Goal: Task Accomplishment & Management: Use online tool/utility

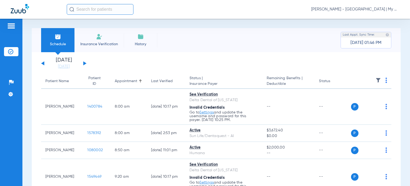
click at [352, 7] on span "[PERSON_NAME] - [GEOGRAPHIC_DATA] | My Community Dental Centers" at bounding box center [356, 9] width 88 height 5
click at [372, 16] on button "Account Selection" at bounding box center [379, 19] width 38 height 11
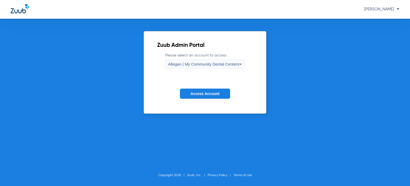
click at [209, 97] on button "Access Account" at bounding box center [205, 93] width 50 height 10
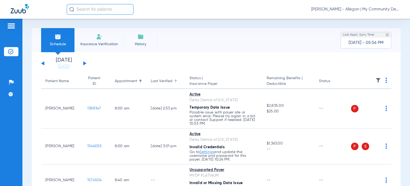
click at [159, 83] on div "Last Verified" at bounding box center [162, 81] width 22 height 6
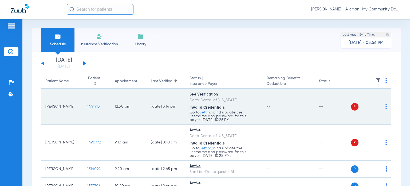
click at [386, 107] on img at bounding box center [387, 106] width 2 height 5
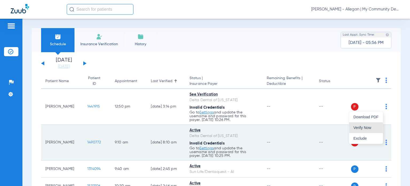
drag, startPoint x: 371, startPoint y: 126, endPoint x: 378, endPoint y: 137, distance: 12.2
click at [371, 127] on span "Verify Now" at bounding box center [366, 128] width 25 height 4
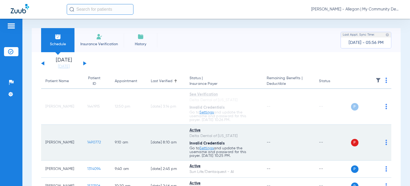
click at [386, 144] on img at bounding box center [387, 141] width 2 height 5
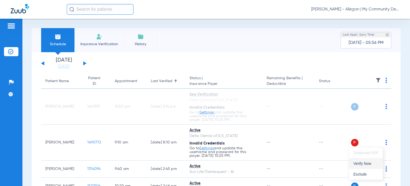
click at [366, 162] on span "Verify Now" at bounding box center [366, 163] width 25 height 4
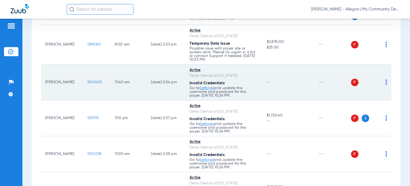
scroll to position [160, 0]
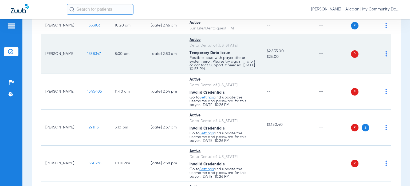
click at [383, 55] on td "P S" at bounding box center [371, 54] width 41 height 40
click at [386, 53] on img at bounding box center [387, 53] width 2 height 5
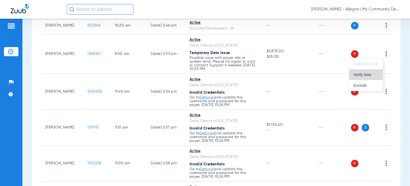
click at [375, 76] on span "Verify Now" at bounding box center [366, 75] width 25 height 4
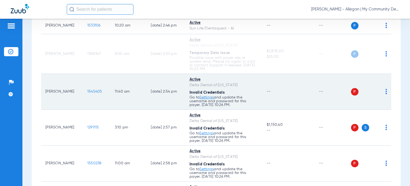
click at [386, 91] on img at bounding box center [387, 91] width 2 height 5
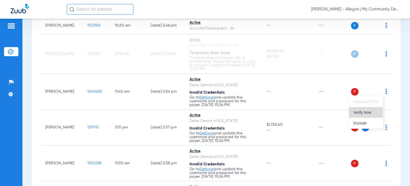
click at [375, 108] on button "Verify Now" at bounding box center [367, 112] width 34 height 11
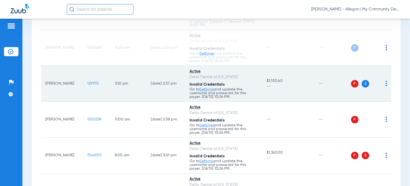
scroll to position [214, 0]
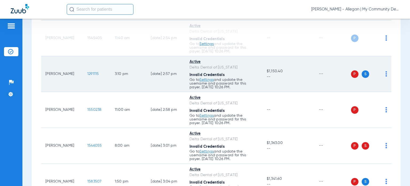
click at [386, 73] on img at bounding box center [387, 73] width 2 height 5
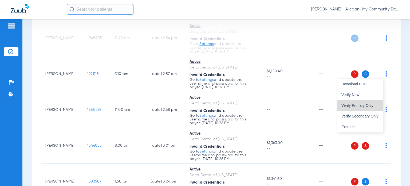
click at [370, 103] on span "Verify Primary Only" at bounding box center [360, 105] width 37 height 4
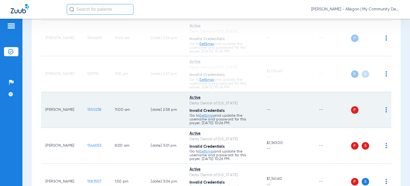
click at [386, 110] on img at bounding box center [387, 109] width 2 height 5
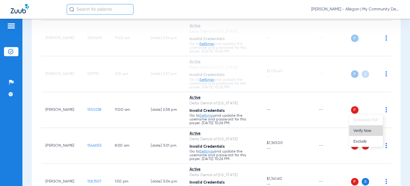
click at [369, 129] on span "Verify Now" at bounding box center [366, 131] width 25 height 4
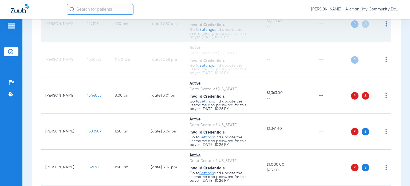
scroll to position [267, 0]
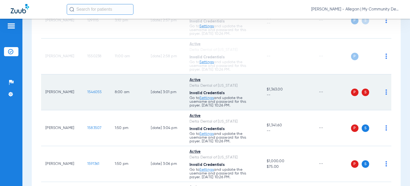
click at [386, 91] on img at bounding box center [387, 91] width 2 height 5
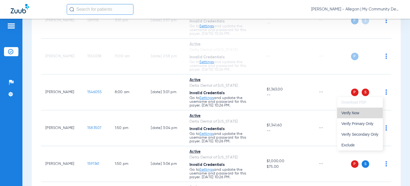
click at [375, 112] on span "Verify Now" at bounding box center [360, 113] width 37 height 4
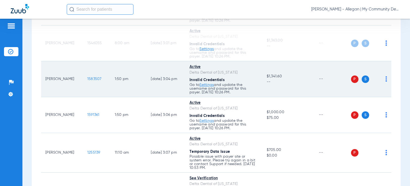
scroll to position [321, 0]
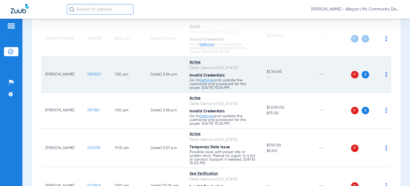
click at [386, 73] on img at bounding box center [387, 74] width 2 height 5
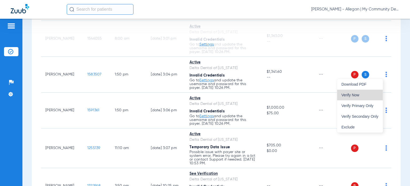
click at [376, 94] on span "Verify Now" at bounding box center [360, 95] width 37 height 4
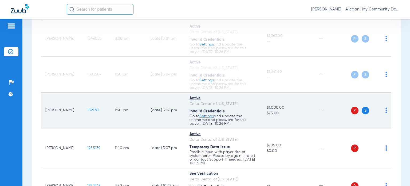
click at [386, 111] on img at bounding box center [387, 109] width 2 height 5
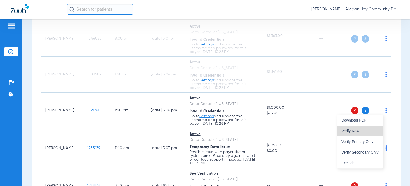
click at [374, 134] on button "Verify Now" at bounding box center [360, 130] width 46 height 11
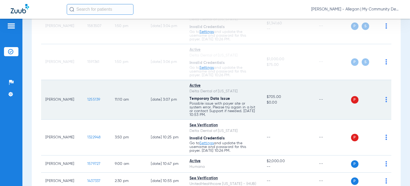
scroll to position [374, 0]
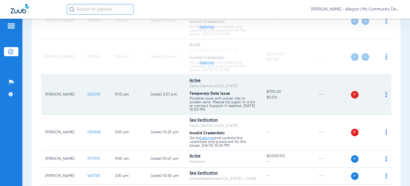
click at [386, 95] on img at bounding box center [387, 94] width 2 height 5
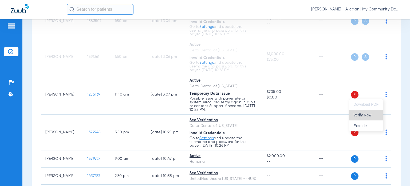
click at [375, 112] on button "Verify Now" at bounding box center [367, 115] width 34 height 11
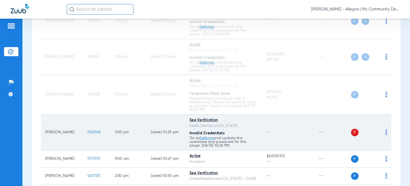
click at [386, 132] on img at bounding box center [387, 131] width 2 height 5
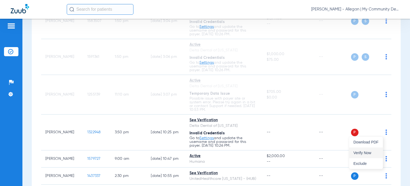
click at [374, 149] on button "Verify Now" at bounding box center [367, 152] width 34 height 11
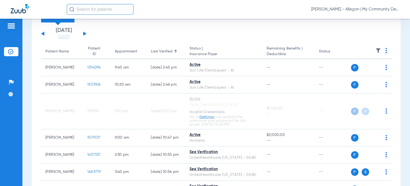
scroll to position [0, 0]
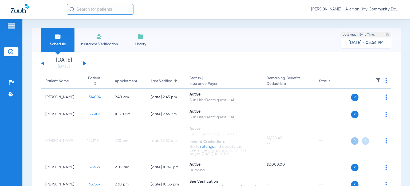
click at [84, 63] on button at bounding box center [84, 63] width 3 height 4
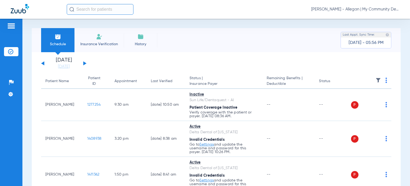
click at [42, 62] on div "[DATE] [DATE] [DATE] [DATE] [DATE] [DATE] [DATE] [DATE] [DATE] [DATE] [DATE] [D…" at bounding box center [63, 63] width 45 height 12
click at [43, 64] on button at bounding box center [42, 63] width 3 height 4
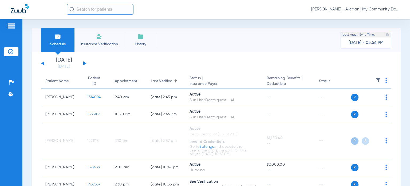
scroll to position [27, 0]
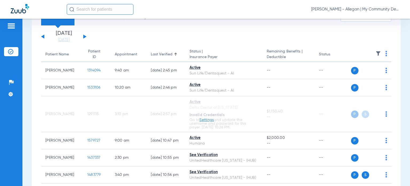
click at [157, 55] on div "Last Verified" at bounding box center [162, 55] width 22 height 6
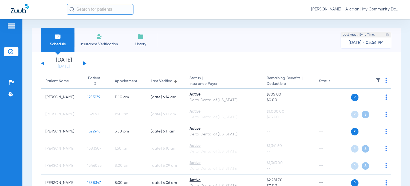
click at [116, 80] on div "Appointment" at bounding box center [126, 81] width 22 height 6
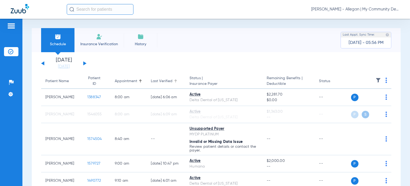
click at [155, 81] on div "Last Verified" at bounding box center [162, 81] width 22 height 6
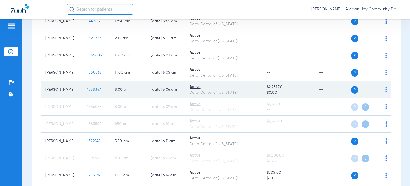
scroll to position [187, 0]
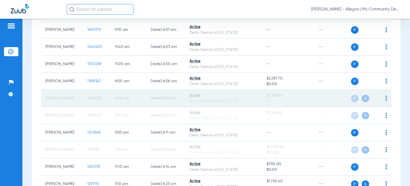
drag, startPoint x: 75, startPoint y: 98, endPoint x: 42, endPoint y: 100, distance: 32.9
click at [42, 100] on td "[PERSON_NAME]" at bounding box center [62, 98] width 42 height 17
copy td "[PERSON_NAME]"
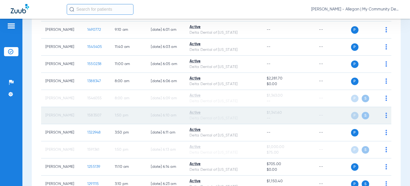
drag, startPoint x: 67, startPoint y: 117, endPoint x: 45, endPoint y: 112, distance: 23.0
click at [45, 112] on td "[PERSON_NAME]" at bounding box center [62, 115] width 42 height 17
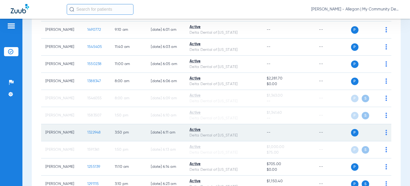
copy td "[PERSON_NAME]"
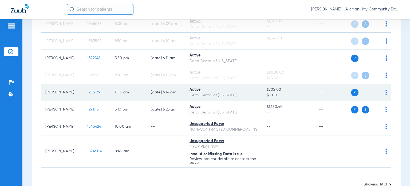
scroll to position [267, 0]
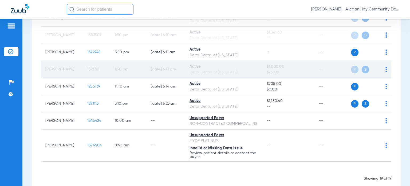
drag, startPoint x: 66, startPoint y: 70, endPoint x: 44, endPoint y: 67, distance: 22.8
click at [44, 67] on td "[PERSON_NAME]" at bounding box center [62, 69] width 42 height 17
copy td "[PERSON_NAME]"
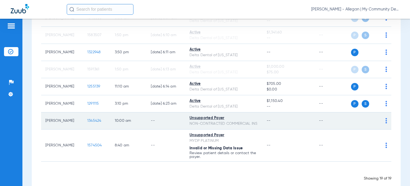
drag, startPoint x: 72, startPoint y: 121, endPoint x: 46, endPoint y: 122, distance: 26.2
click at [46, 122] on td "[PERSON_NAME]" at bounding box center [62, 120] width 42 height 17
copy td "[PERSON_NAME]"
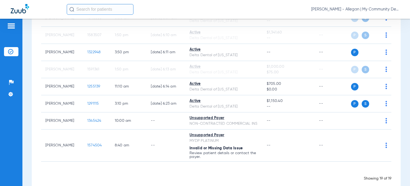
drag, startPoint x: 61, startPoint y: 153, endPoint x: 38, endPoint y: 148, distance: 23.8
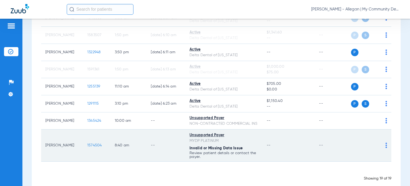
click at [51, 144] on td "[PERSON_NAME]" at bounding box center [62, 145] width 42 height 32
drag, startPoint x: 65, startPoint y: 153, endPoint x: 46, endPoint y: 149, distance: 19.4
click at [46, 149] on td "[PERSON_NAME]" at bounding box center [62, 145] width 42 height 32
copy td "[PERSON_NAME]"
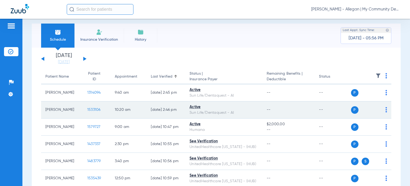
scroll to position [0, 0]
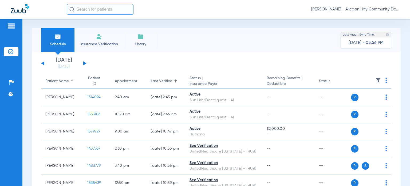
click at [64, 80] on div "Patient Name" at bounding box center [57, 81] width 24 height 6
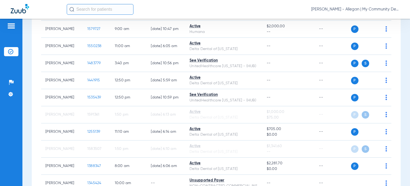
scroll to position [240, 0]
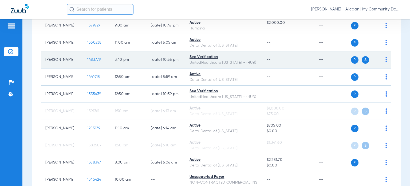
click at [234, 61] on div "UnitedHealthcare [US_STATE] - (HUB)" at bounding box center [224, 63] width 69 height 6
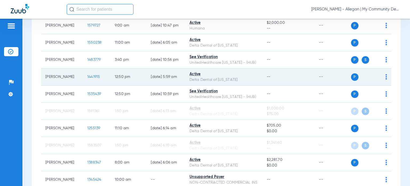
click at [89, 77] on span "1441915" at bounding box center [93, 77] width 13 height 4
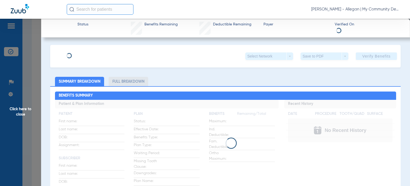
click at [28, 108] on span "Click here to close" at bounding box center [20, 112] width 41 height 186
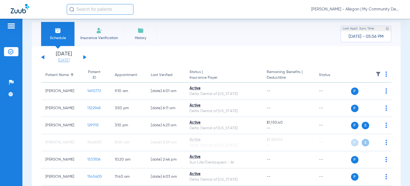
scroll to position [0, 0]
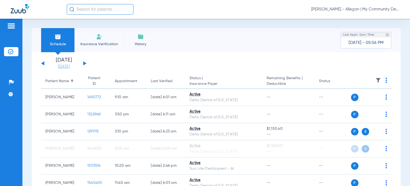
click at [65, 67] on link "[DATE]" at bounding box center [64, 66] width 32 height 5
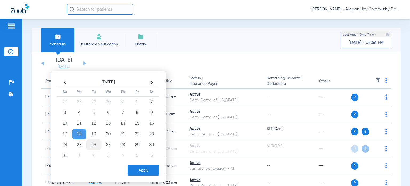
click at [95, 145] on td "26" at bounding box center [94, 144] width 14 height 11
click at [142, 171] on button "Apply" at bounding box center [144, 170] width 32 height 11
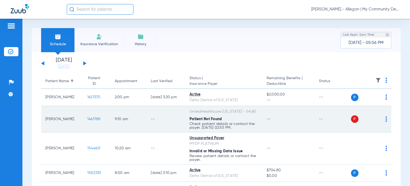
click at [386, 121] on img at bounding box center [387, 118] width 2 height 5
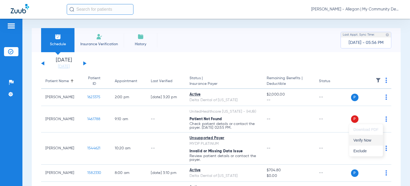
click at [371, 138] on span "Verify Now" at bounding box center [366, 140] width 25 height 4
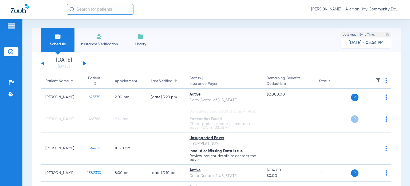
click at [150, 78] on th "Last Verified" at bounding box center [166, 81] width 39 height 15
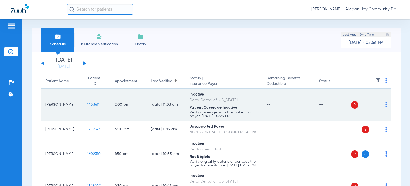
click at [384, 104] on td "P S" at bounding box center [371, 105] width 41 height 32
click at [386, 106] on img at bounding box center [387, 104] width 2 height 5
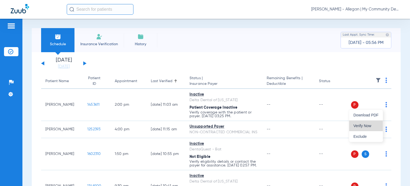
click at [376, 123] on button "Verify Now" at bounding box center [367, 125] width 34 height 11
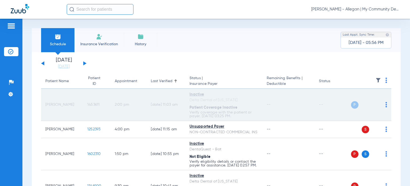
scroll to position [53, 0]
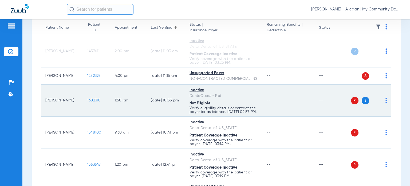
click at [386, 103] on img at bounding box center [387, 100] width 2 height 5
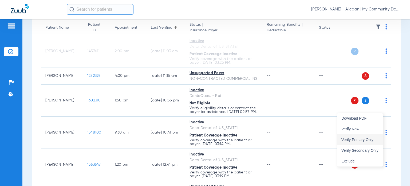
click at [376, 138] on span "Verify Primary Only" at bounding box center [360, 140] width 37 height 4
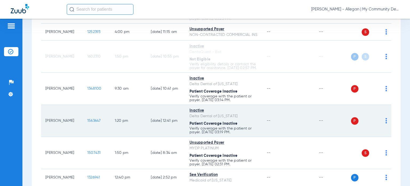
scroll to position [107, 0]
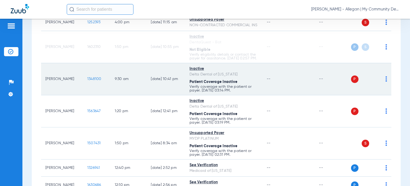
click at [386, 82] on img at bounding box center [387, 78] width 2 height 5
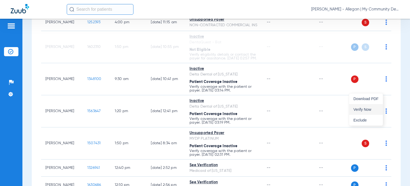
click at [372, 107] on span "Verify Now" at bounding box center [366, 109] width 25 height 4
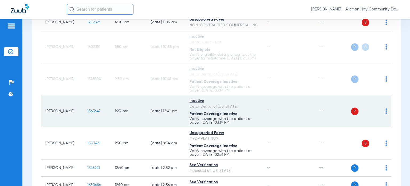
click at [386, 114] on img at bounding box center [387, 110] width 2 height 5
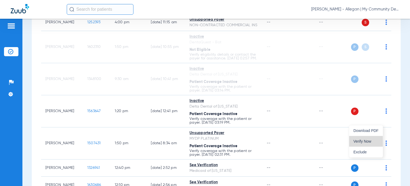
click at [372, 138] on button "Verify Now" at bounding box center [367, 141] width 34 height 11
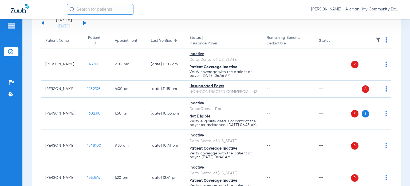
scroll to position [0, 0]
